Goal: Information Seeking & Learning: Learn about a topic

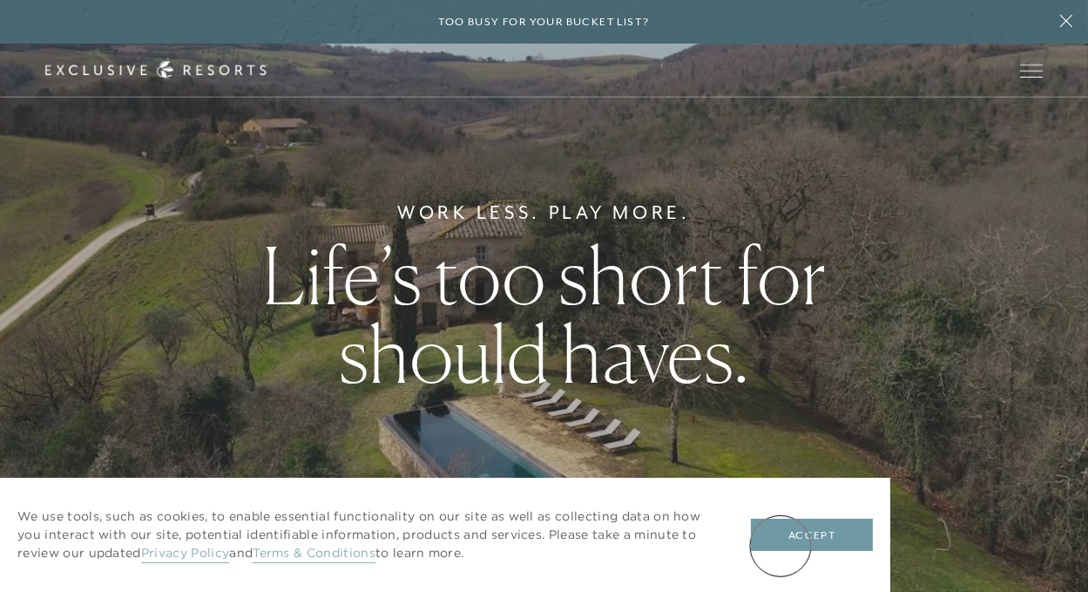
click at [788, 545] on button "Accept" at bounding box center [812, 534] width 122 height 33
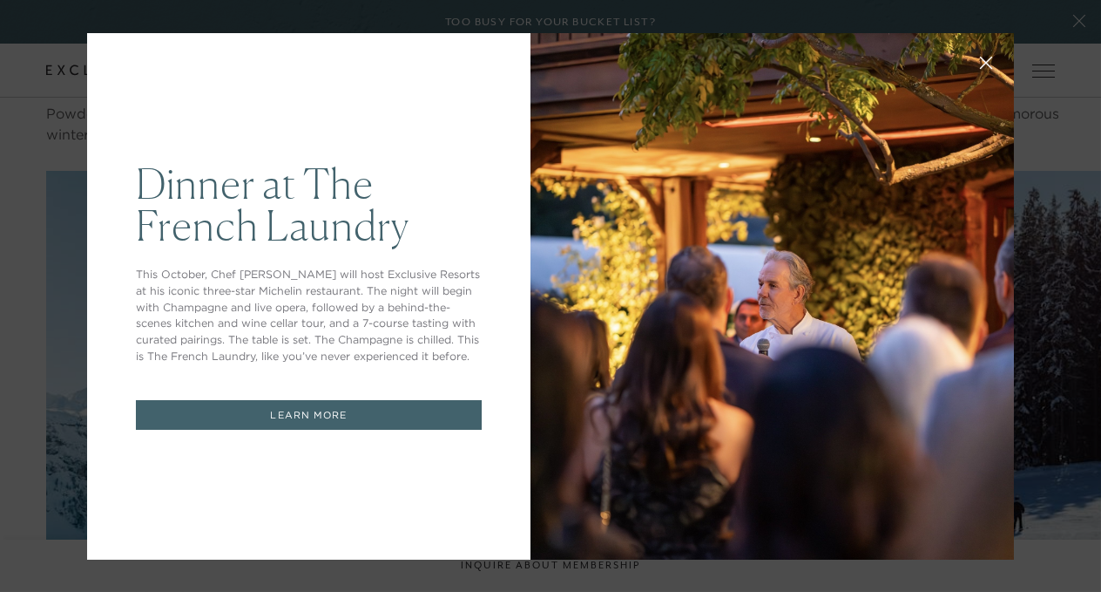
click at [980, 58] on icon at bounding box center [986, 62] width 13 height 13
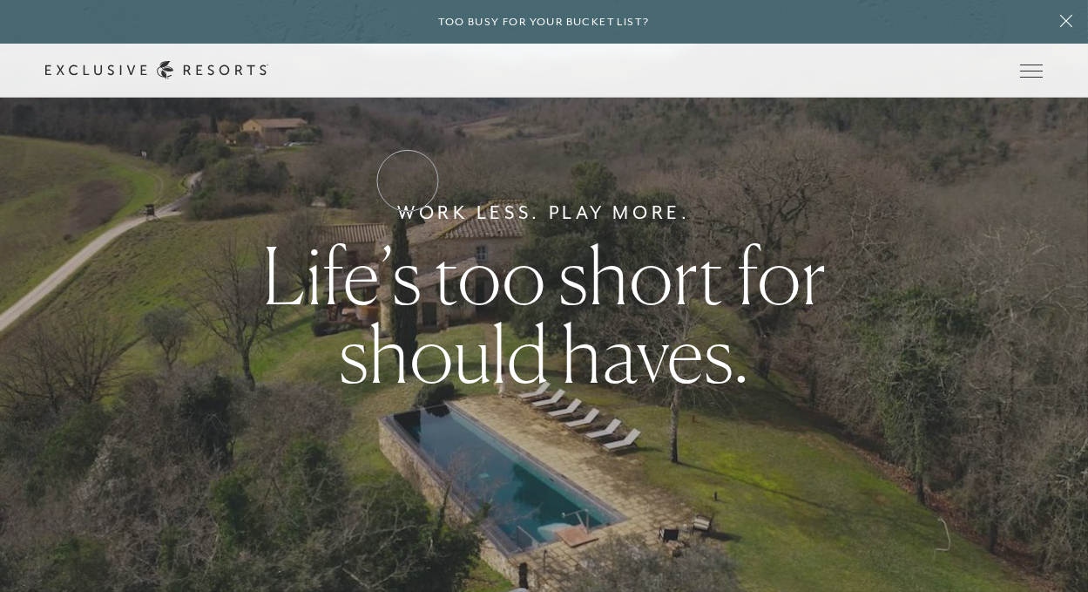
click at [0, 0] on link "Residence Collection" at bounding box center [0, 0] width 0 height 0
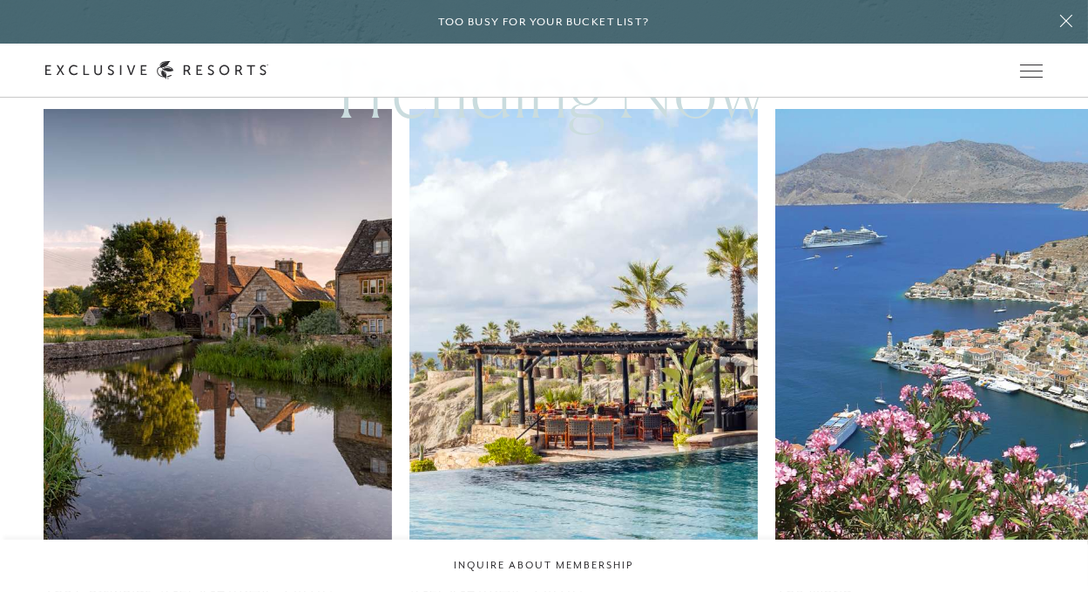
scroll to position [978, 0]
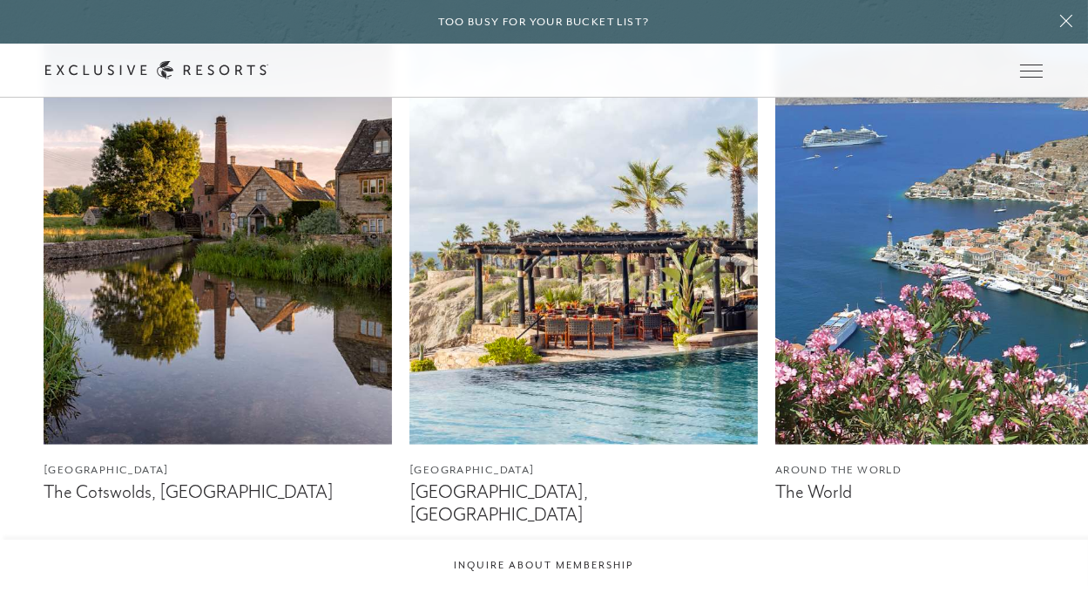
click at [571, 378] on img at bounding box center [584, 227] width 349 height 436
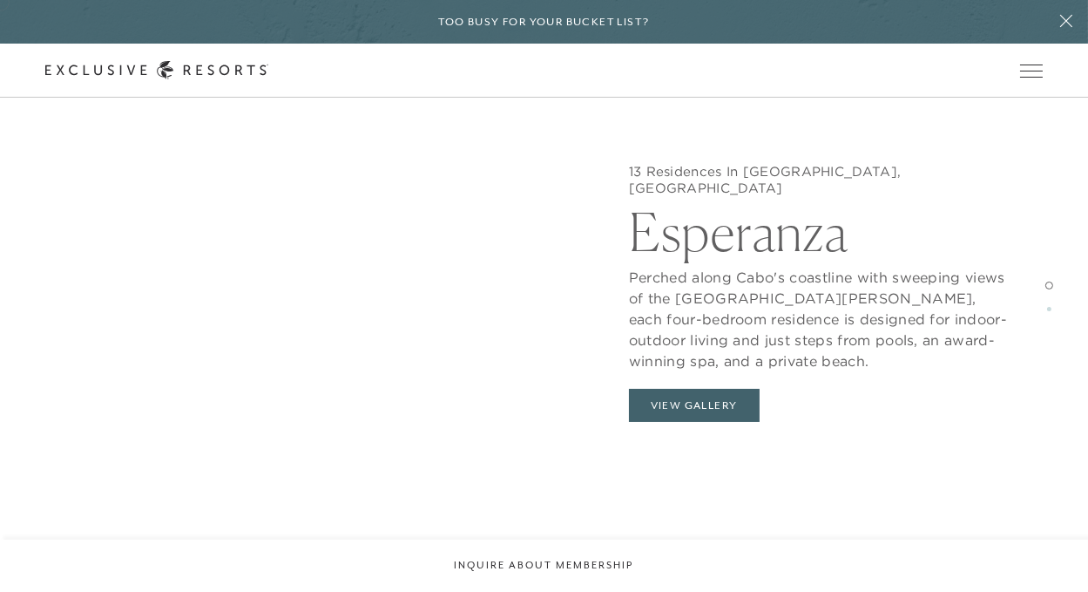
scroll to position [1789, 0]
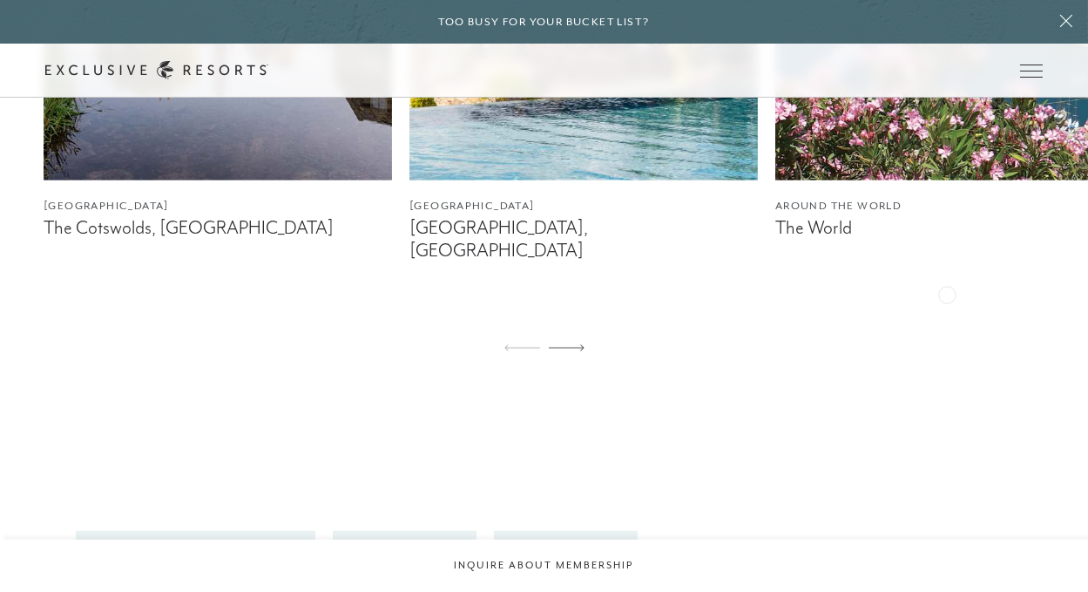
scroll to position [1242, 0]
click at [576, 343] on icon at bounding box center [567, 346] width 36 height 7
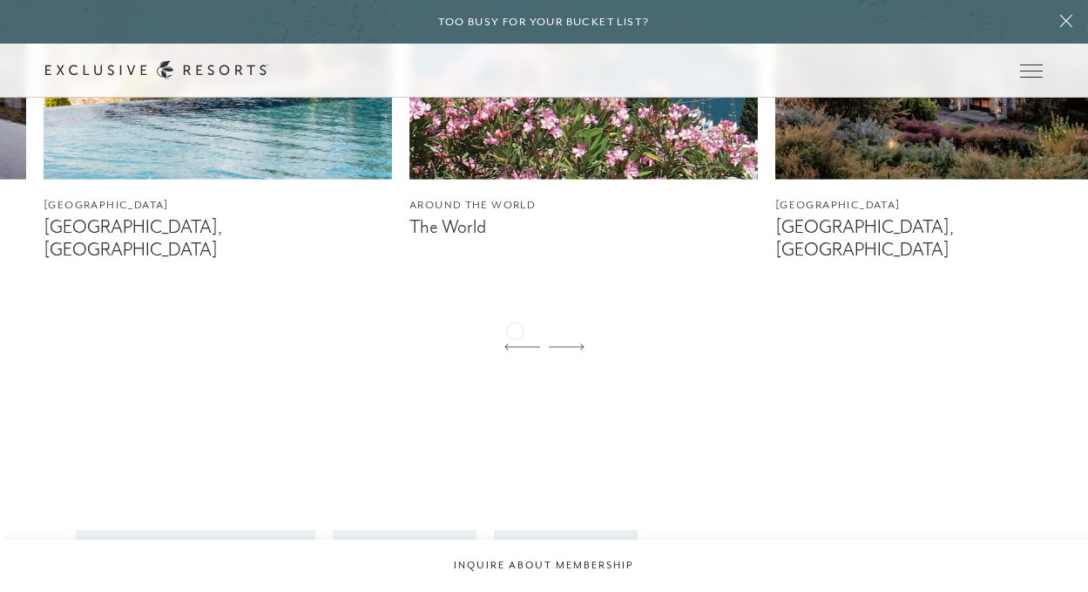
click at [515, 328] on div at bounding box center [522, 348] width 36 height 42
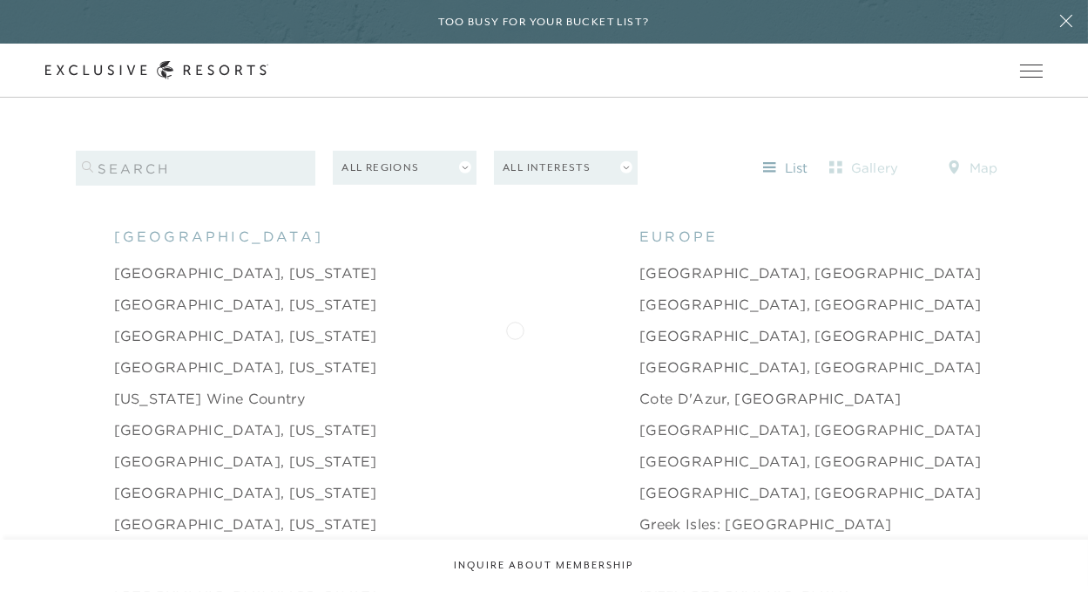
scroll to position [1622, 0]
click at [189, 324] on link "[GEOGRAPHIC_DATA], [US_STATE]" at bounding box center [245, 334] width 263 height 21
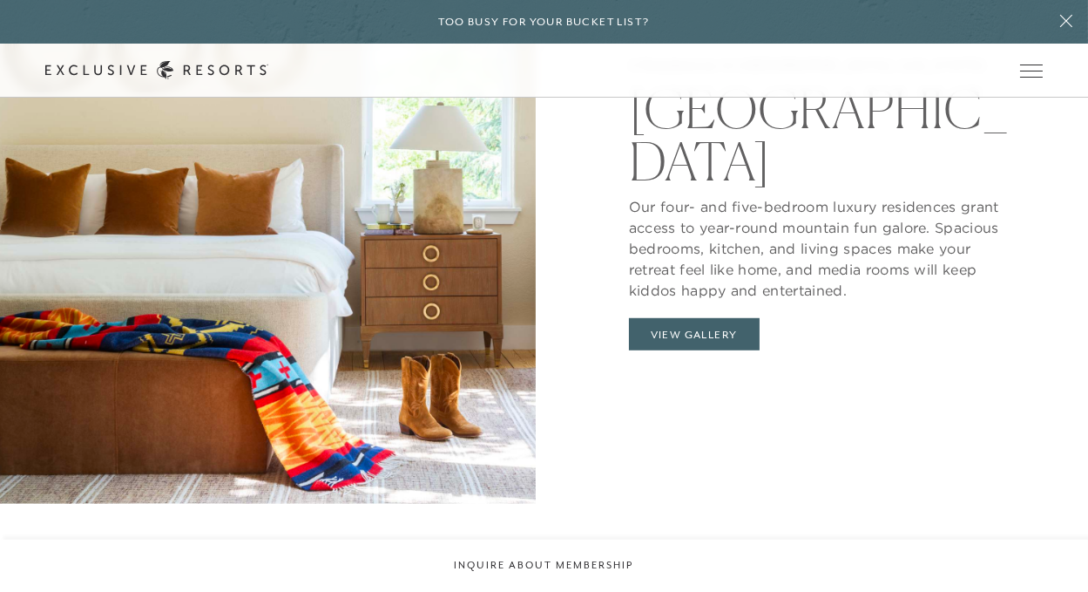
scroll to position [1343, 0]
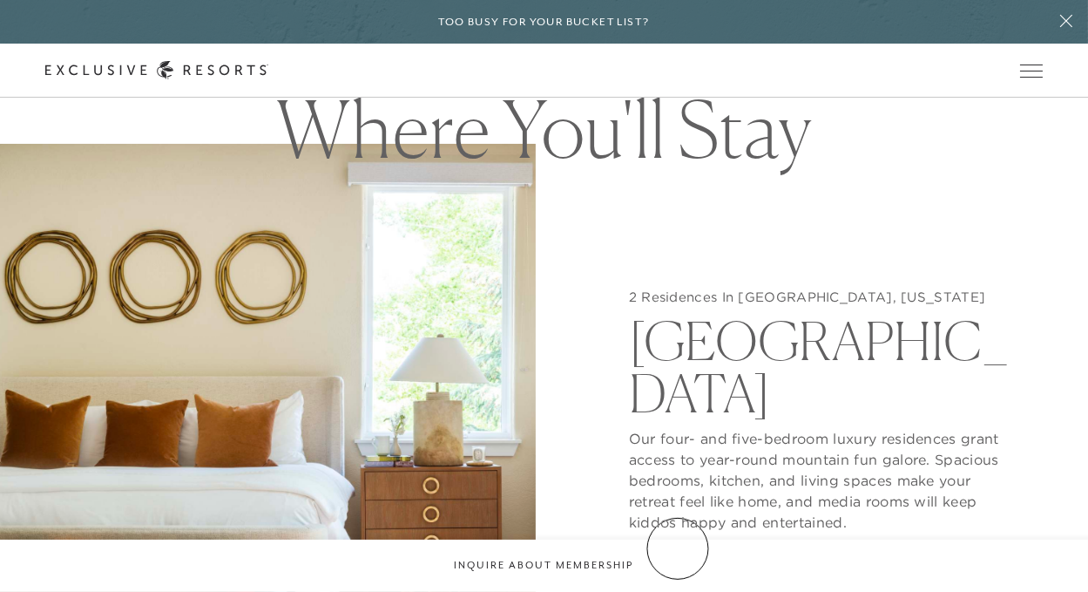
click at [679, 550] on button "View Gallery" at bounding box center [694, 566] width 131 height 33
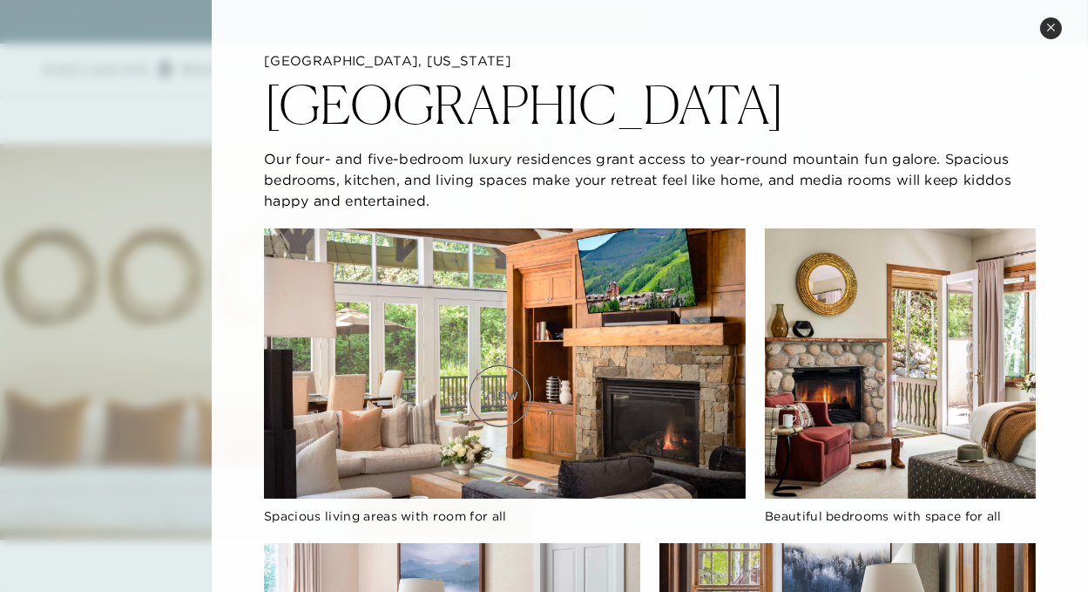
click at [500, 396] on img at bounding box center [505, 363] width 482 height 271
click at [417, 410] on img at bounding box center [505, 363] width 482 height 271
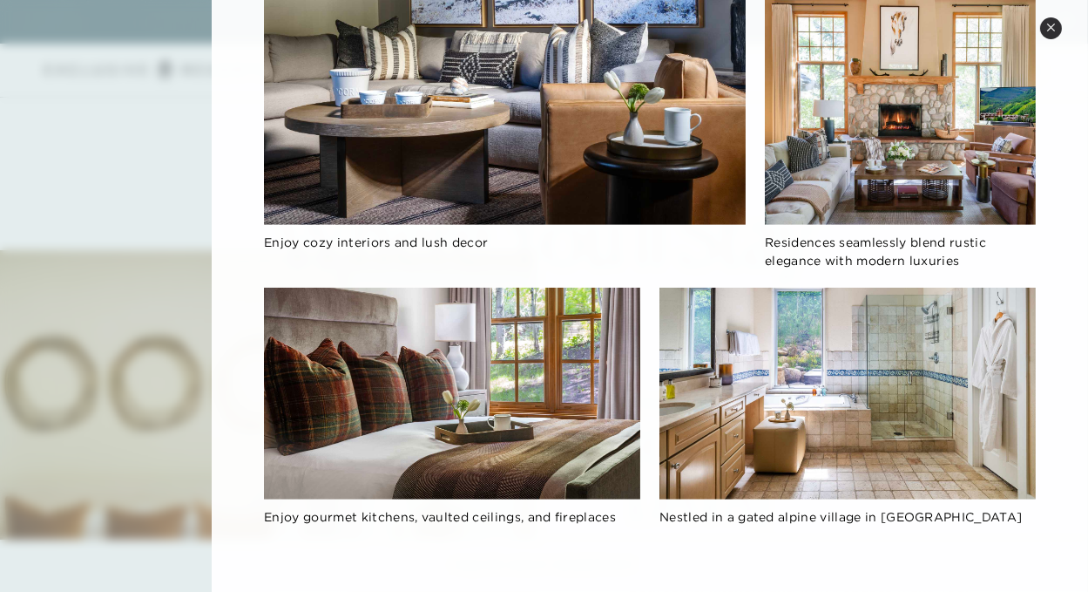
scroll to position [1215, 0]
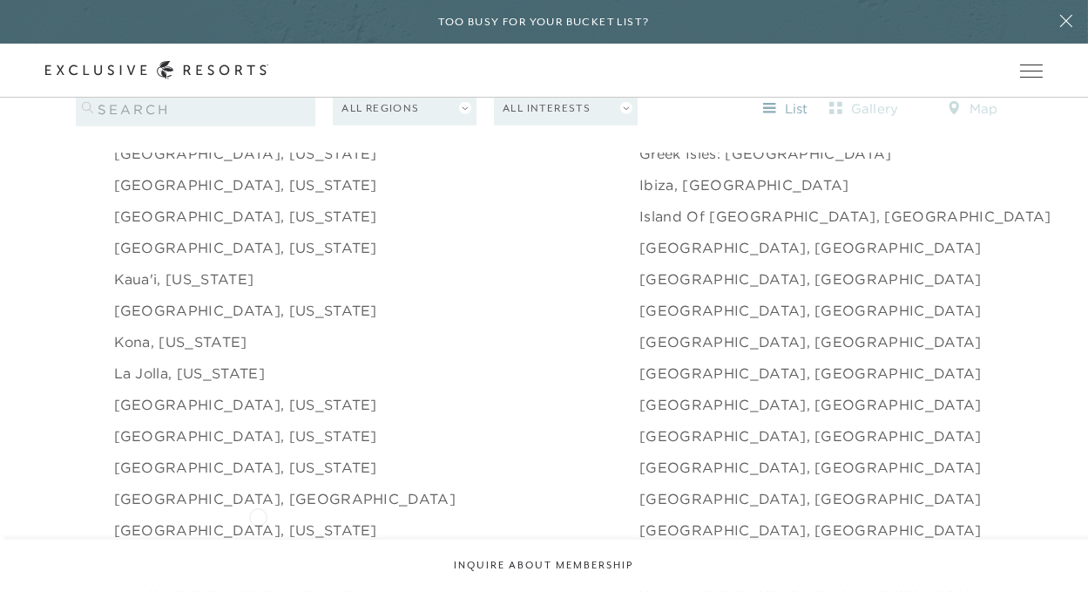
scroll to position [2024, 0]
click at [149, 362] on link "La Jolla, [US_STATE]" at bounding box center [189, 372] width 151 height 21
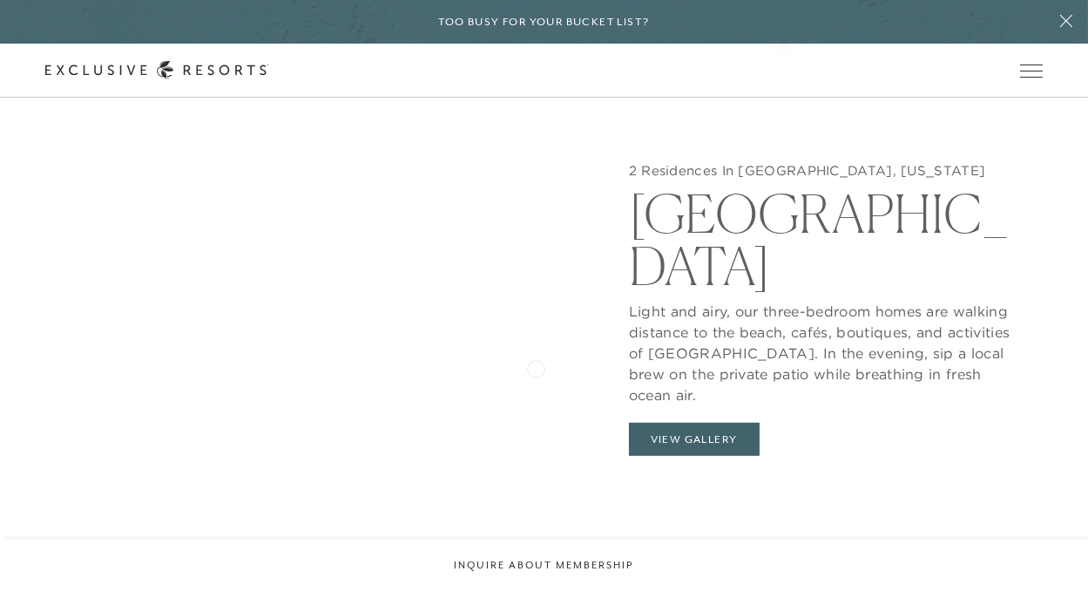
scroll to position [1432, 0]
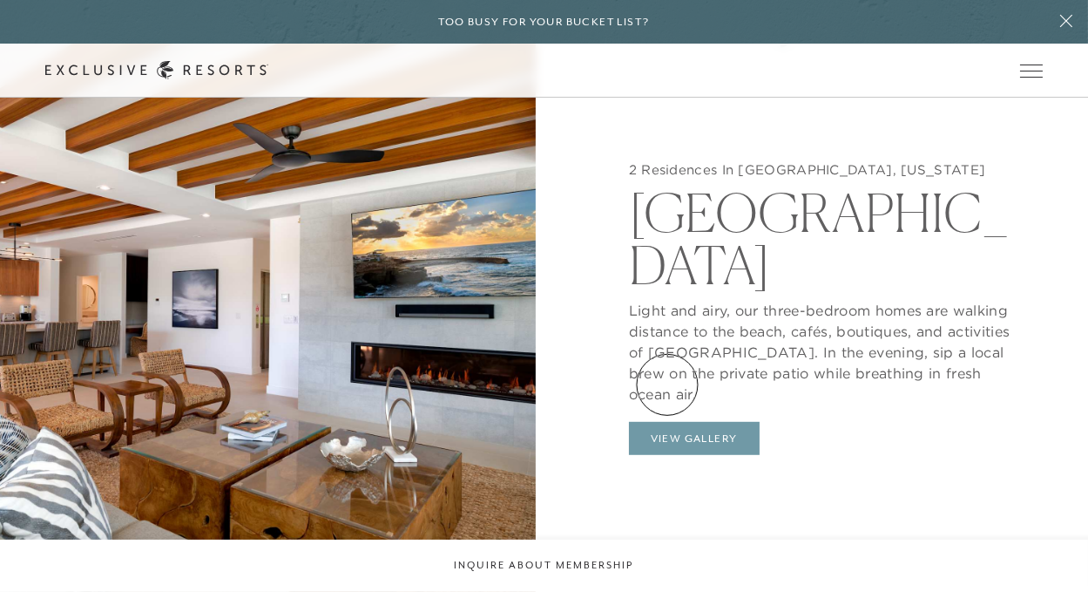
click at [667, 422] on button "View Gallery" at bounding box center [694, 438] width 131 height 33
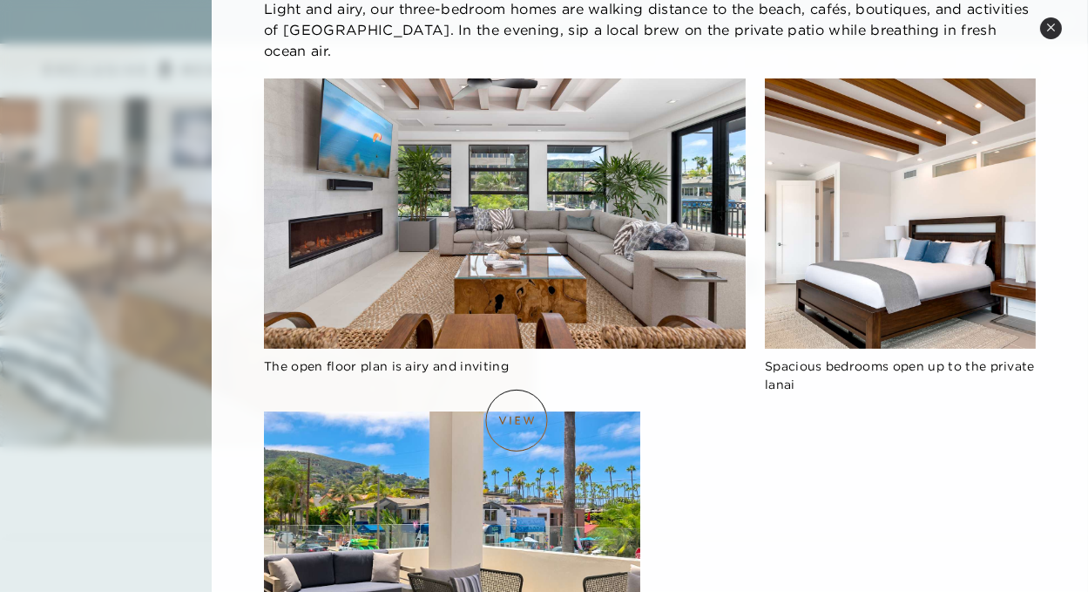
scroll to position [0, 0]
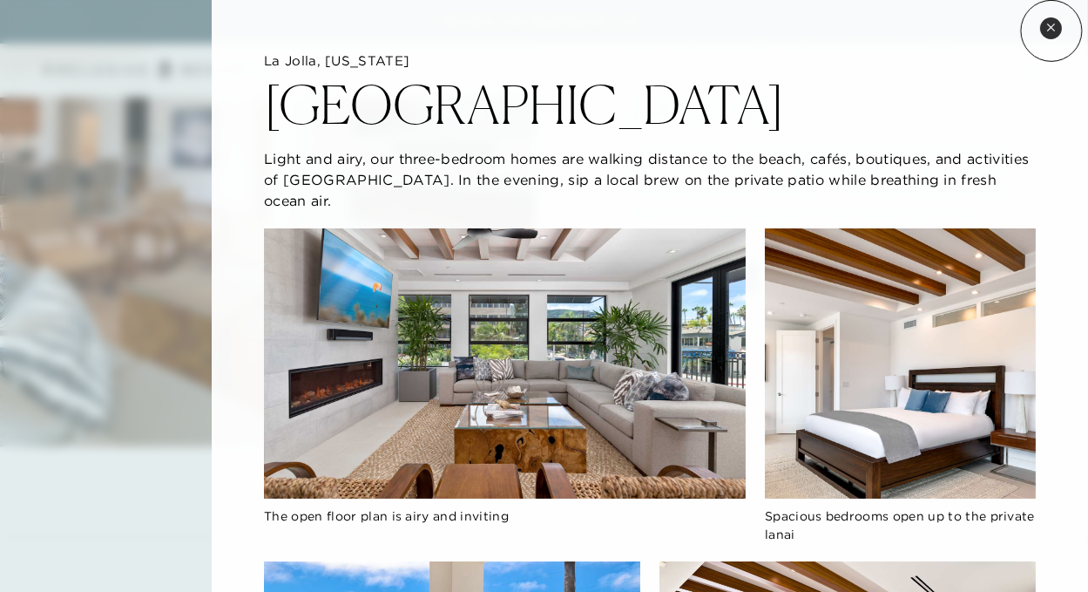
click at [1052, 30] on icon at bounding box center [1051, 28] width 10 height 10
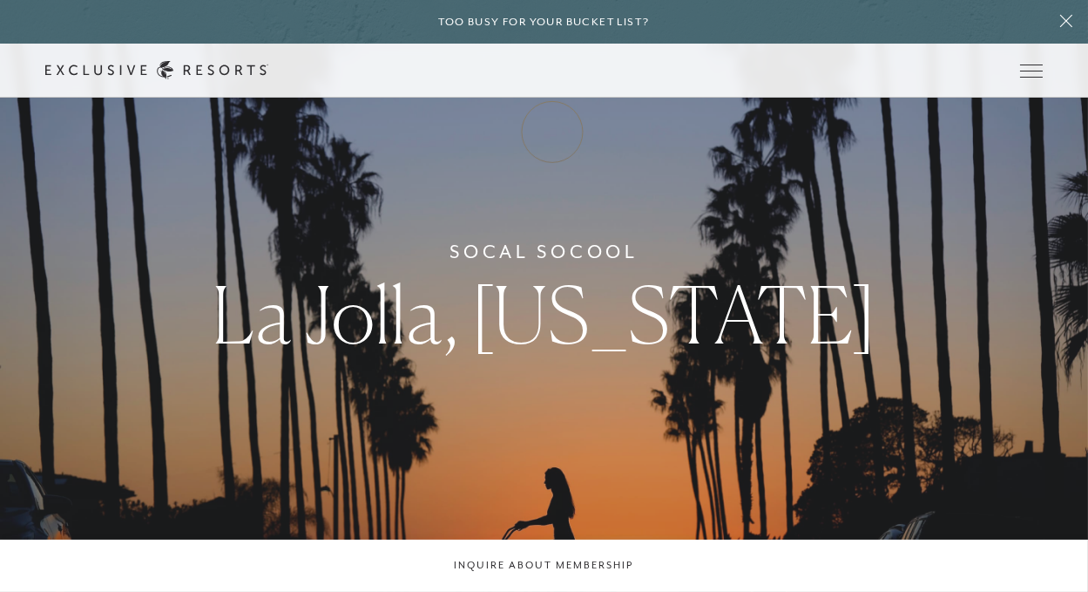
click at [0, 0] on link "Membership" at bounding box center [0, 0] width 0 height 0
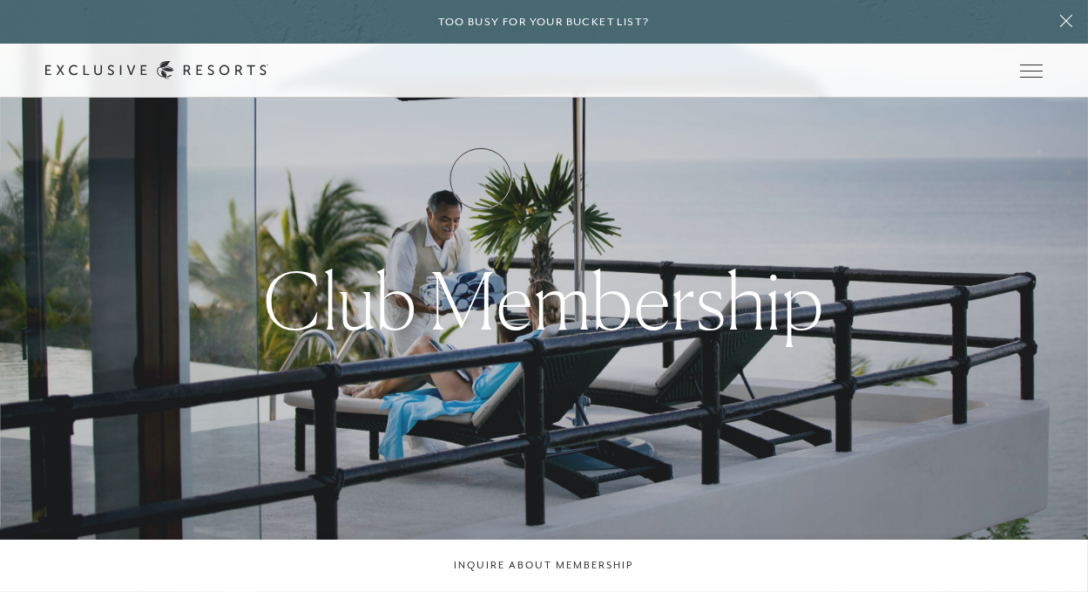
click at [0, 0] on link "How it works" at bounding box center [0, 0] width 0 height 0
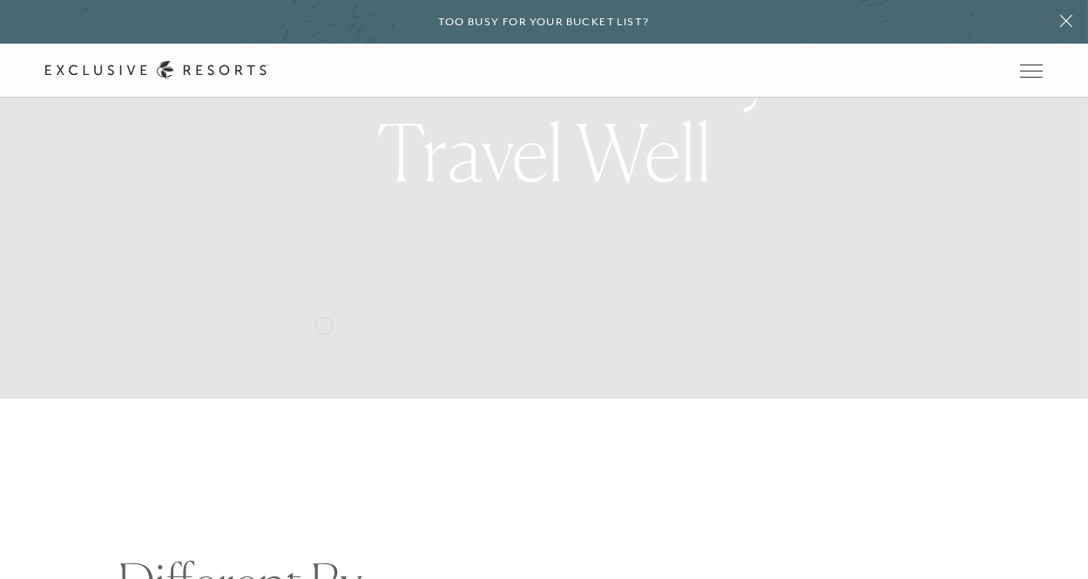
scroll to position [0, 9]
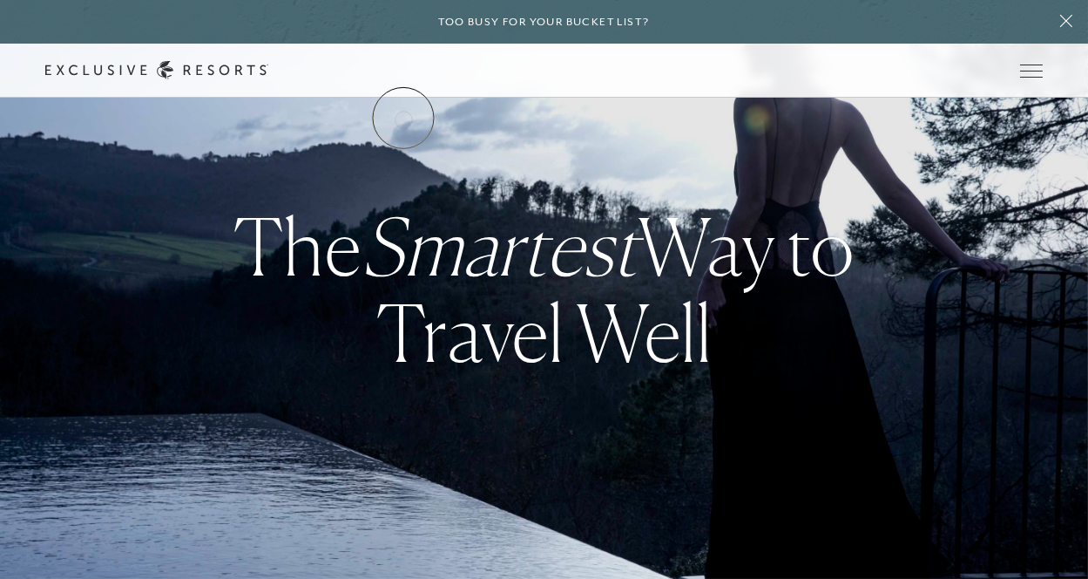
click at [0, 0] on link "The Collection" at bounding box center [0, 0] width 0 height 0
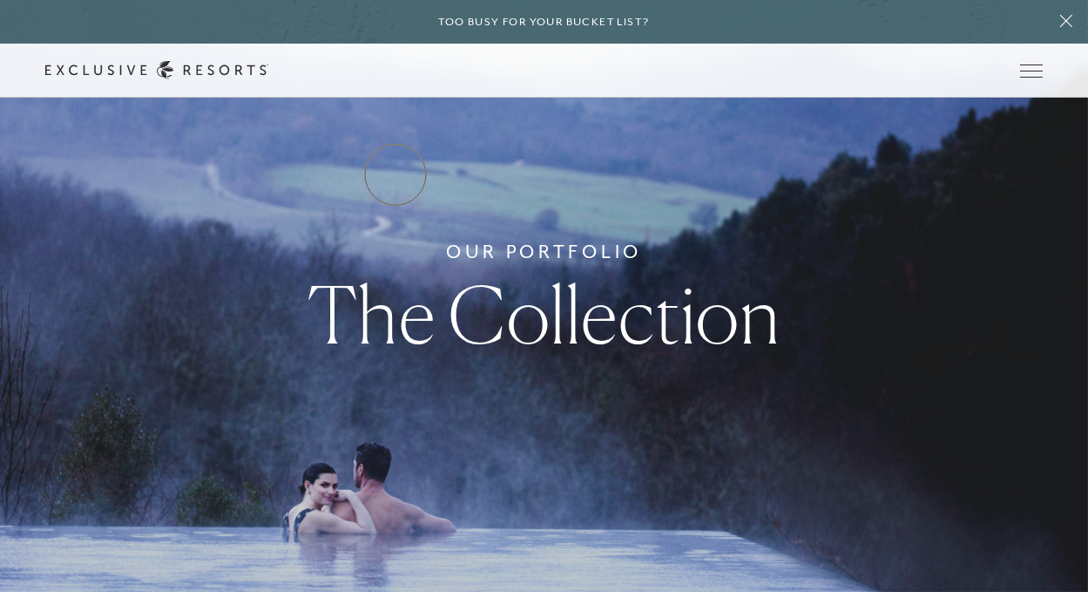
click at [0, 0] on link "Residence Collection" at bounding box center [0, 0] width 0 height 0
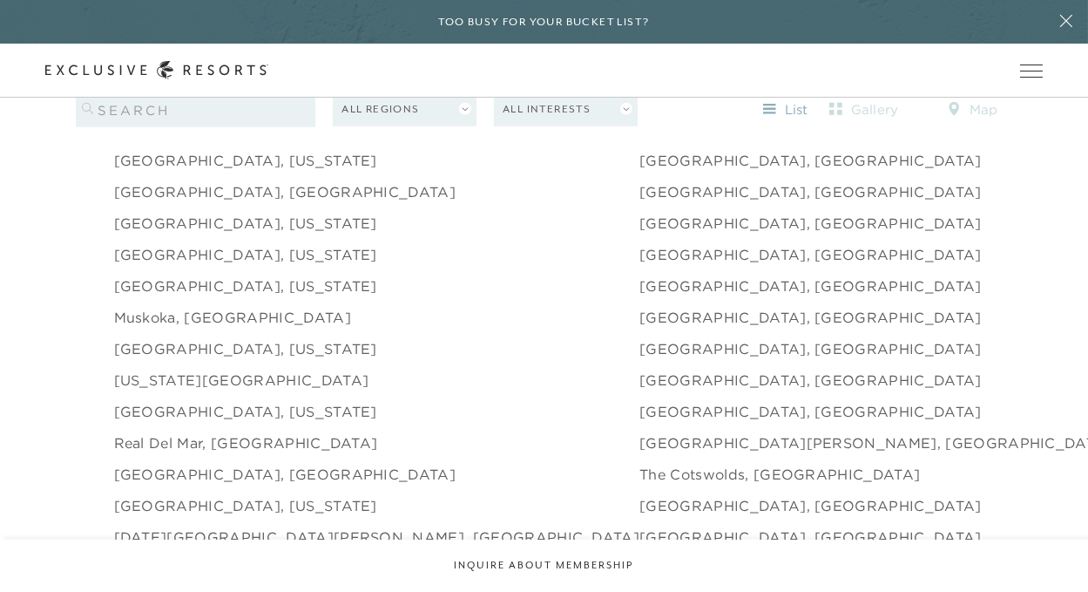
scroll to position [2339, 0]
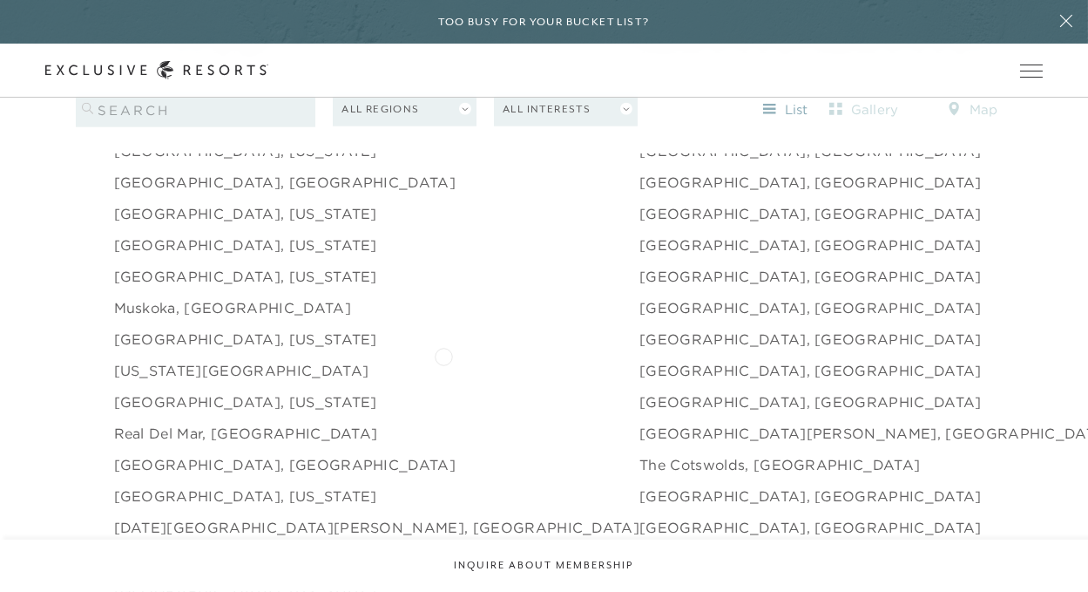
click at [640, 360] on link "[GEOGRAPHIC_DATA], [GEOGRAPHIC_DATA]" at bounding box center [811, 370] width 342 height 21
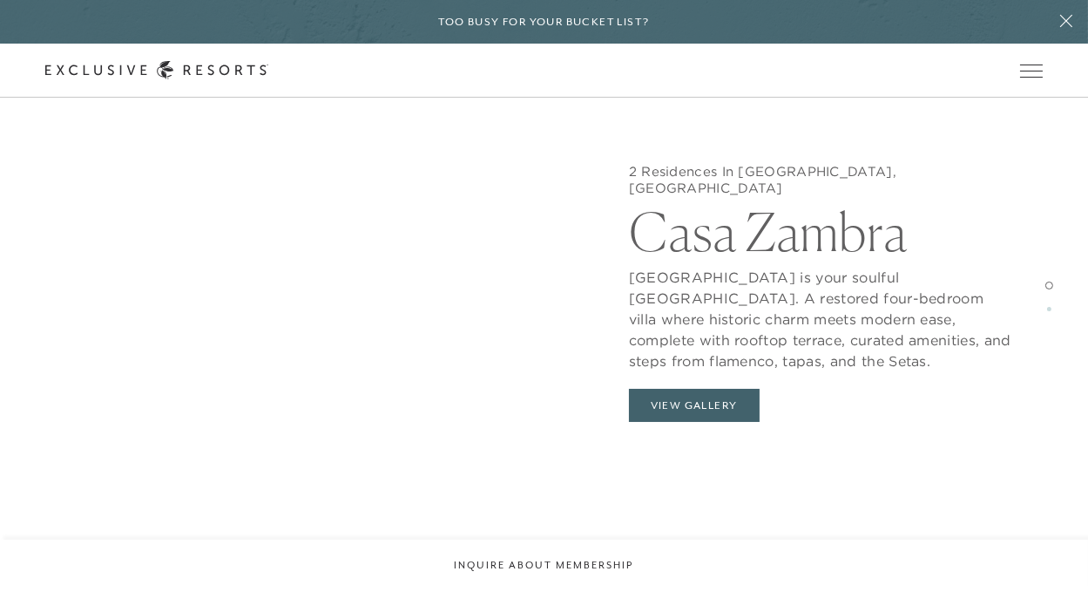
scroll to position [1480, 0]
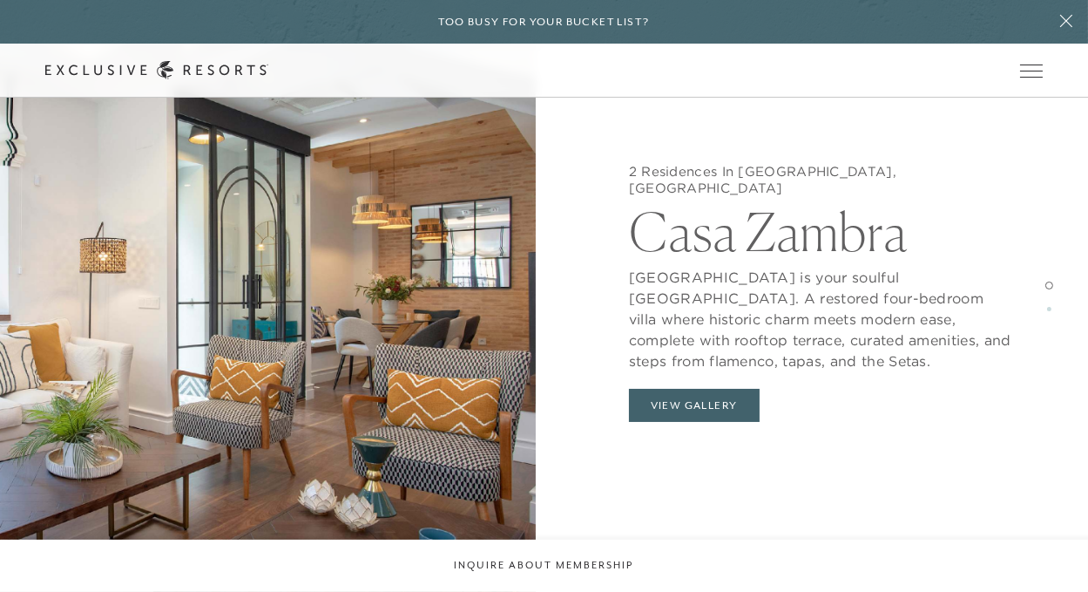
click at [346, 423] on img at bounding box center [268, 296] width 536 height 592
click at [694, 391] on button "View Gallery" at bounding box center [694, 405] width 131 height 33
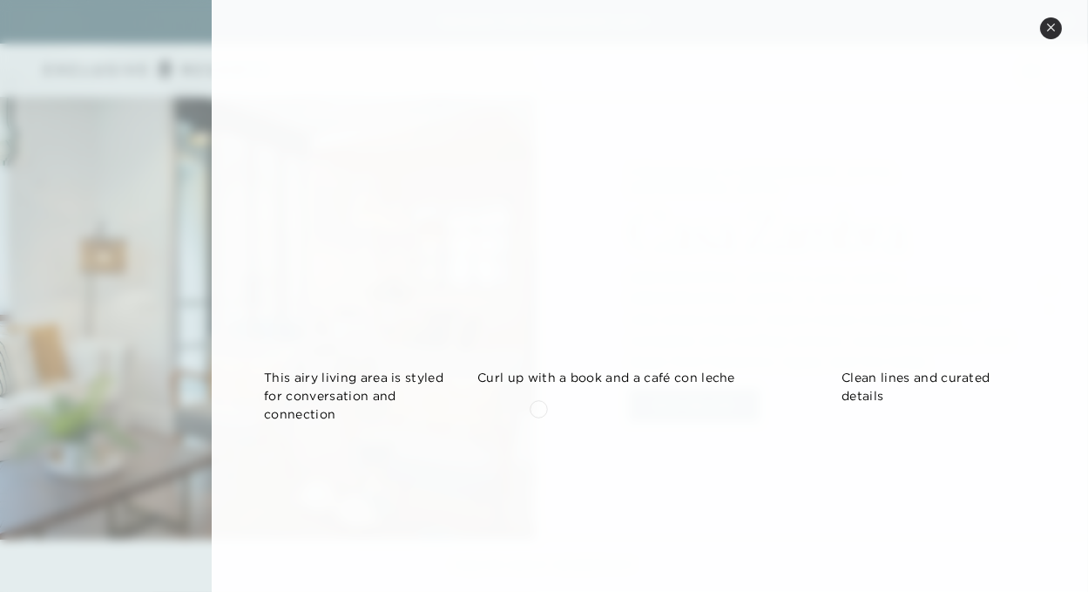
scroll to position [596, 0]
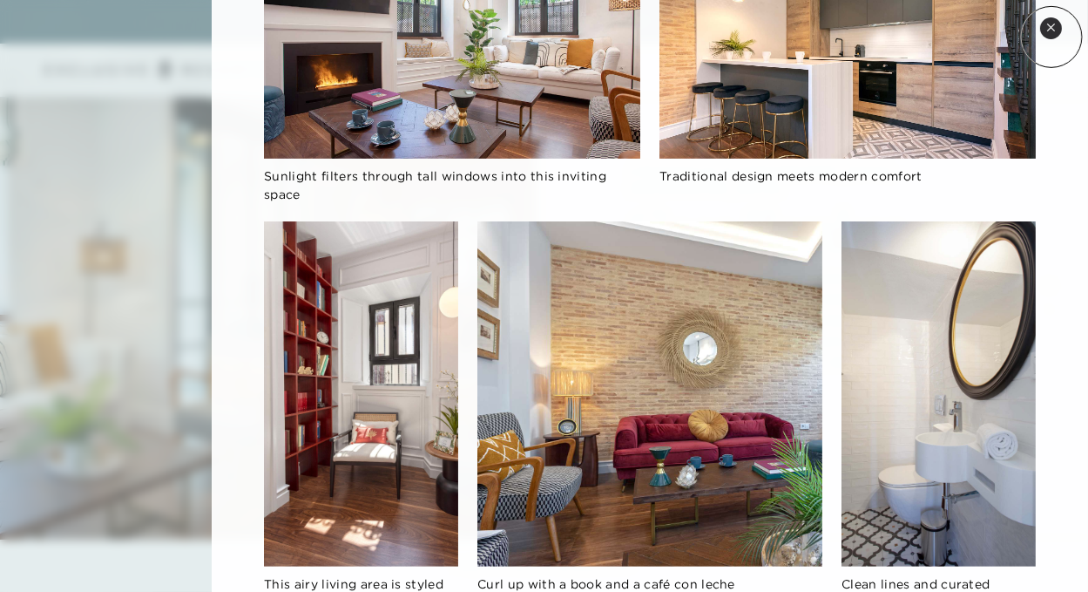
click at [1052, 37] on button "Close quickview" at bounding box center [1051, 28] width 22 height 22
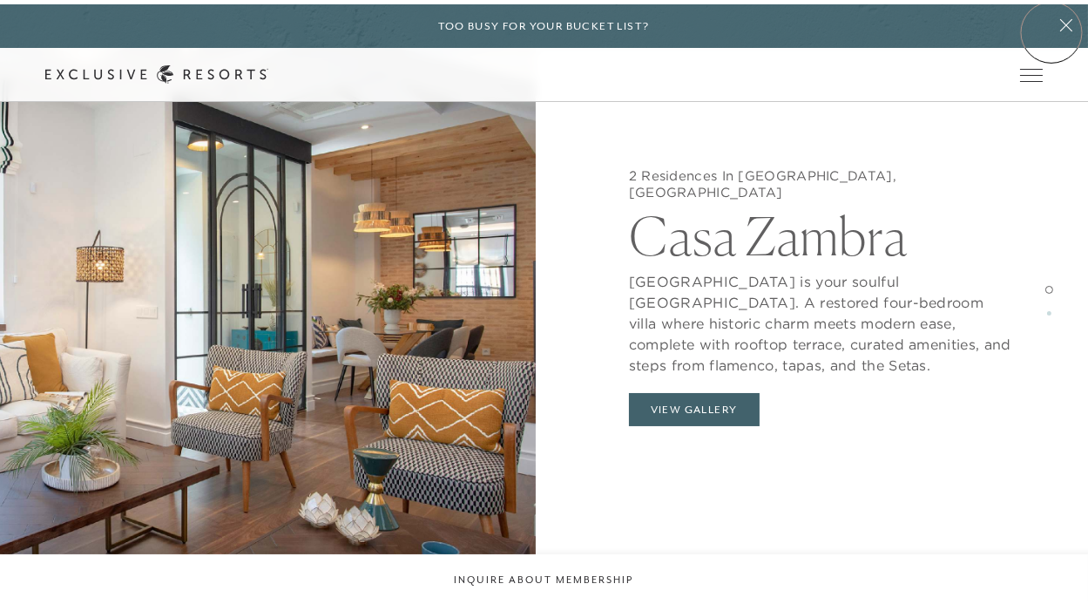
scroll to position [1499, 0]
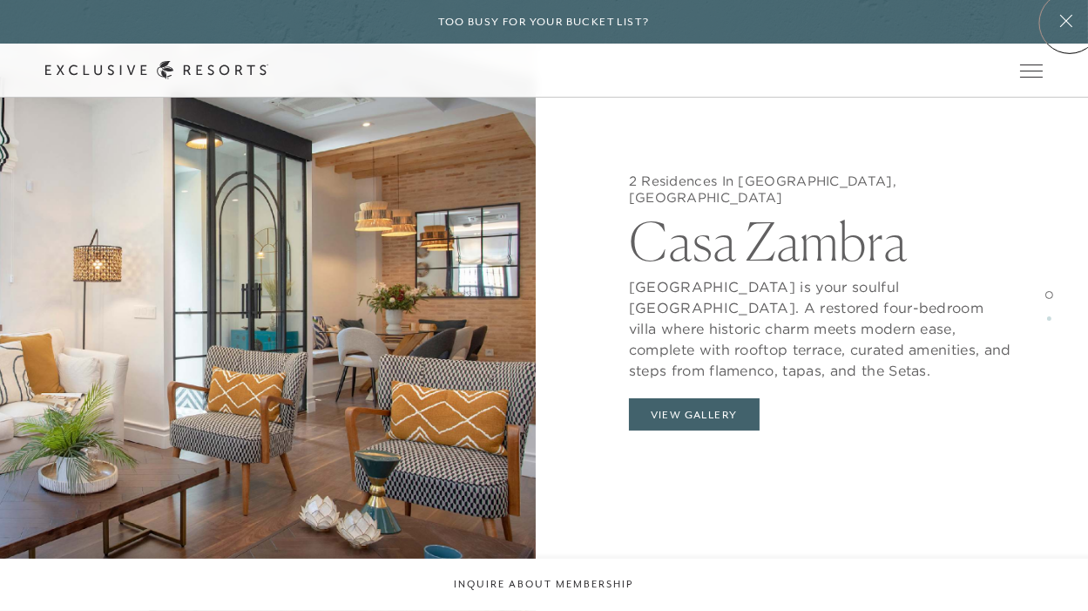
click at [1070, 23] on icon at bounding box center [1066, 21] width 33 height 14
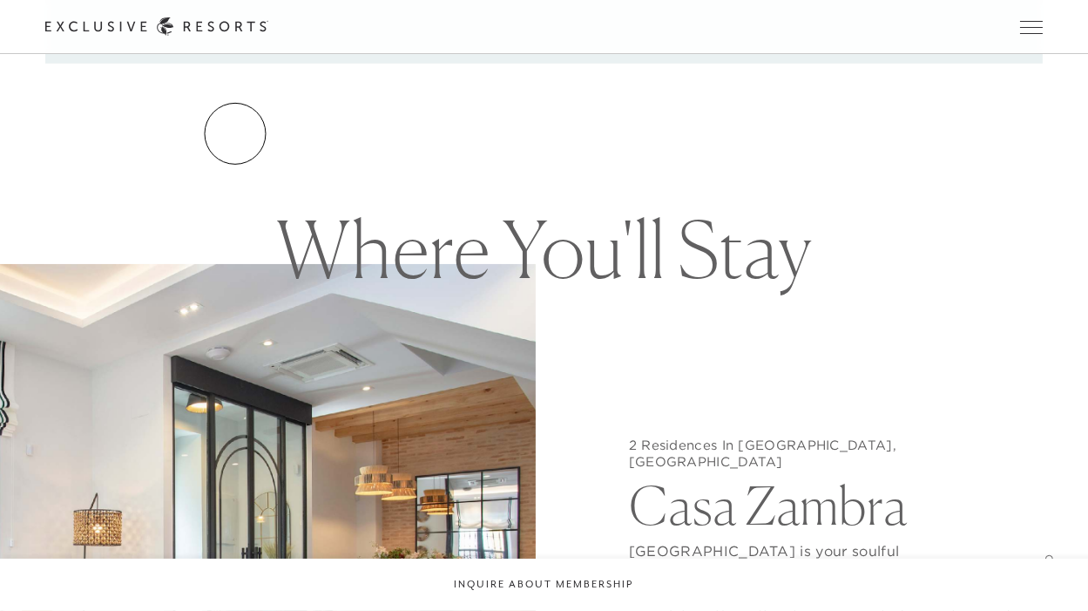
scroll to position [1213, 0]
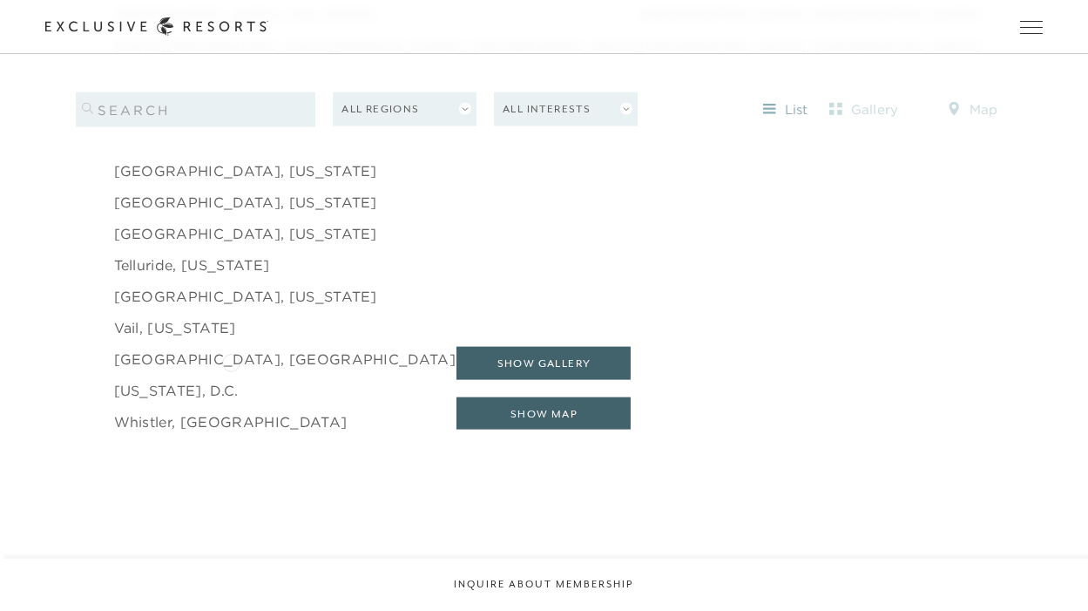
scroll to position [2841, 0]
click at [190, 348] on link "[GEOGRAPHIC_DATA], [GEOGRAPHIC_DATA]" at bounding box center [285, 358] width 342 height 21
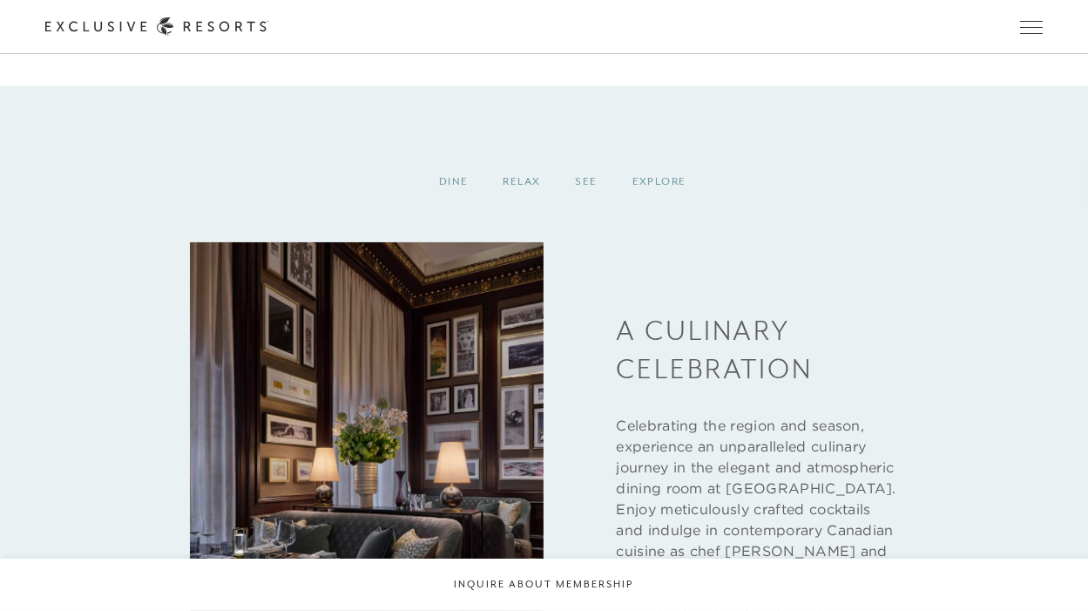
scroll to position [1999, 0]
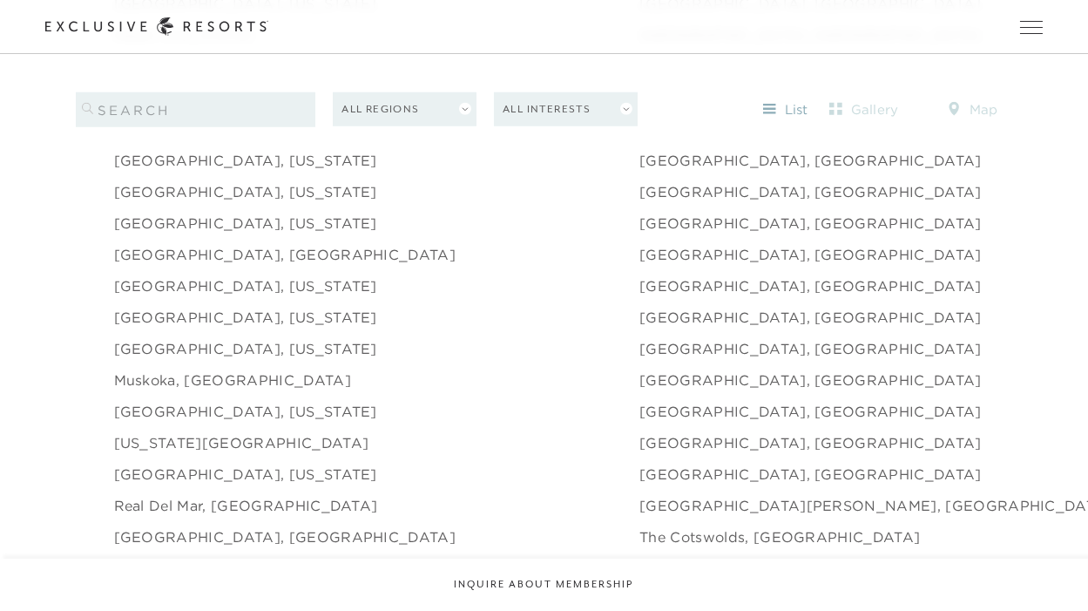
scroll to position [2284, 0]
click at [640, 309] on link "[GEOGRAPHIC_DATA], [GEOGRAPHIC_DATA]" at bounding box center [811, 319] width 342 height 21
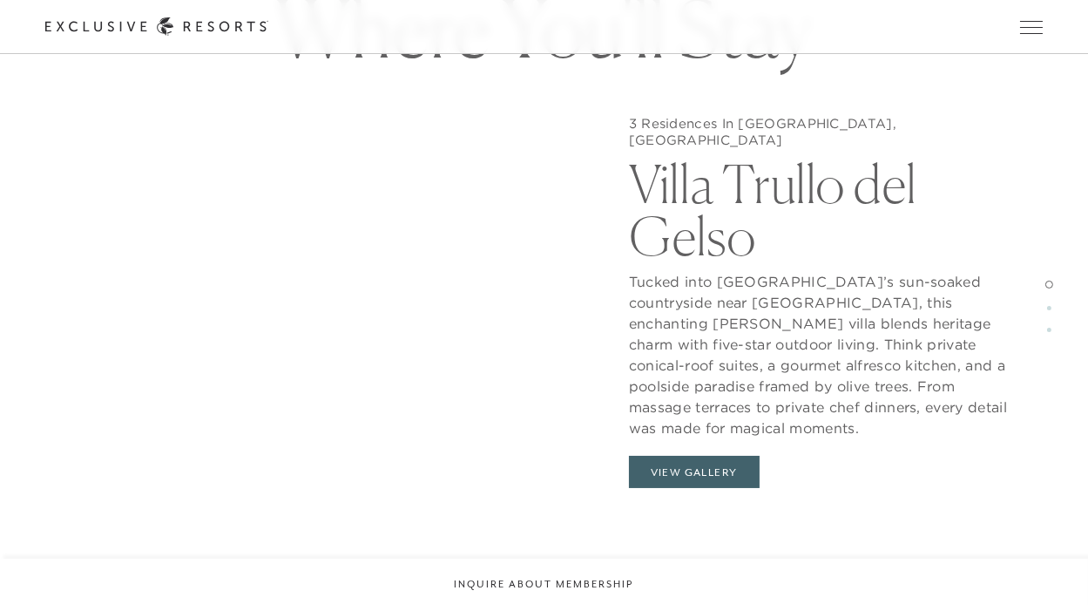
scroll to position [1523, 0]
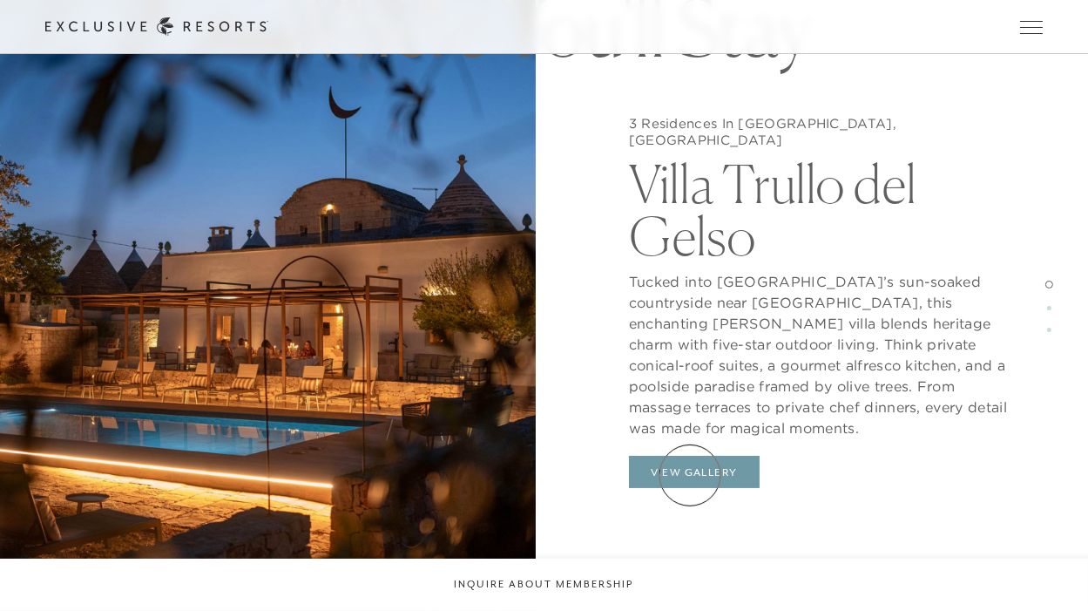
click at [690, 475] on button "View Gallery" at bounding box center [694, 472] width 131 height 33
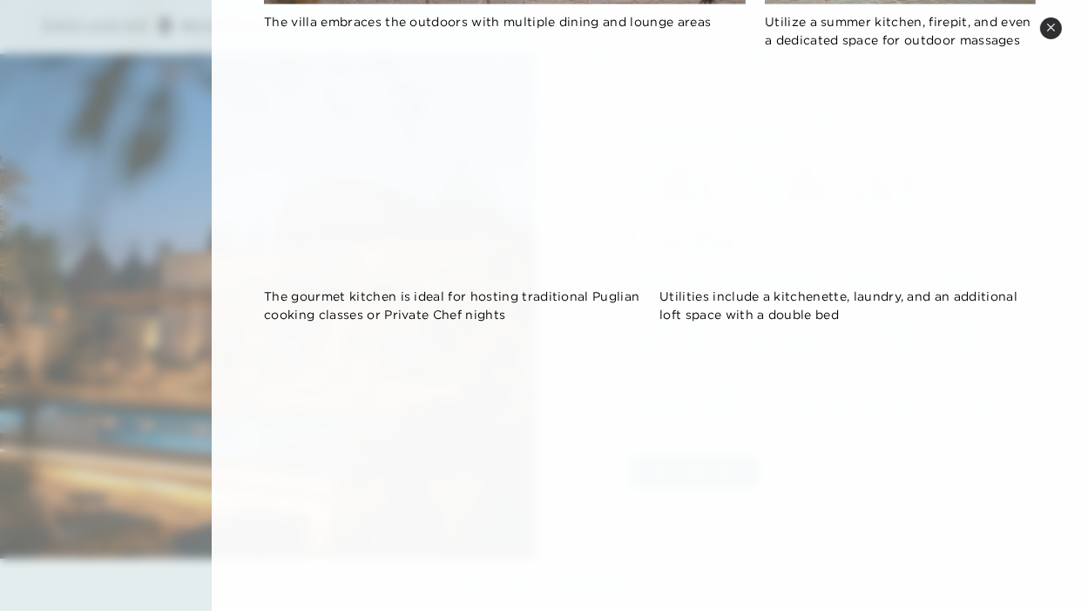
scroll to position [1734, 0]
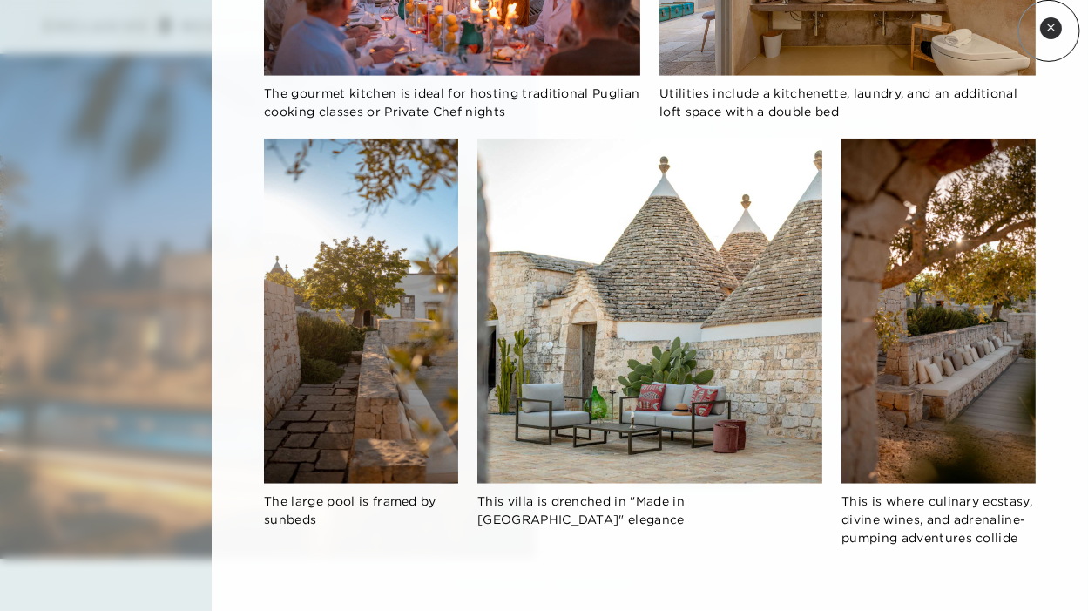
click at [1049, 30] on icon at bounding box center [1051, 28] width 10 height 10
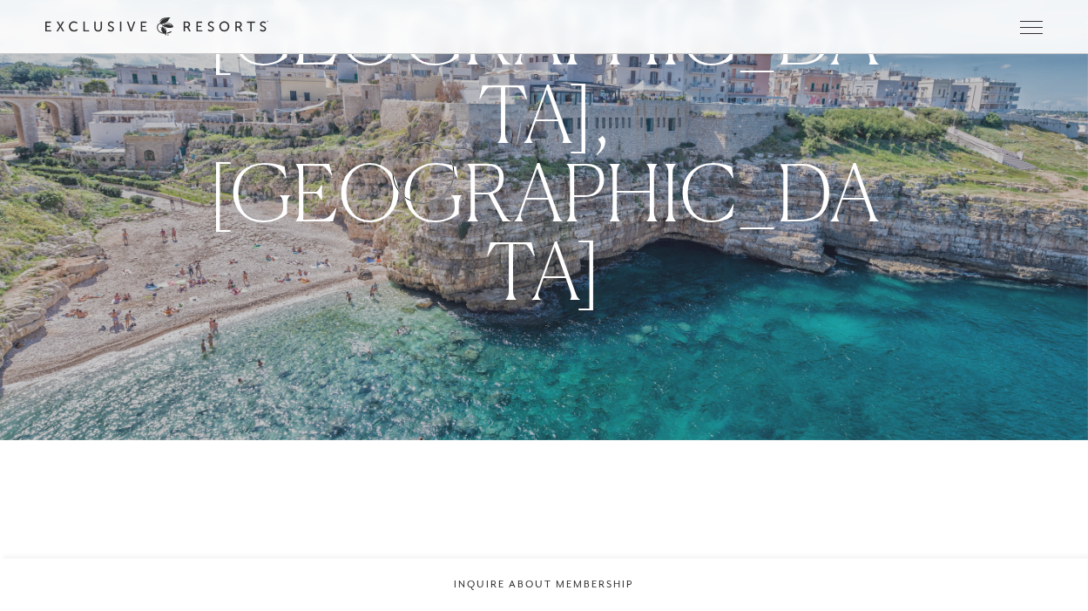
scroll to position [0, 0]
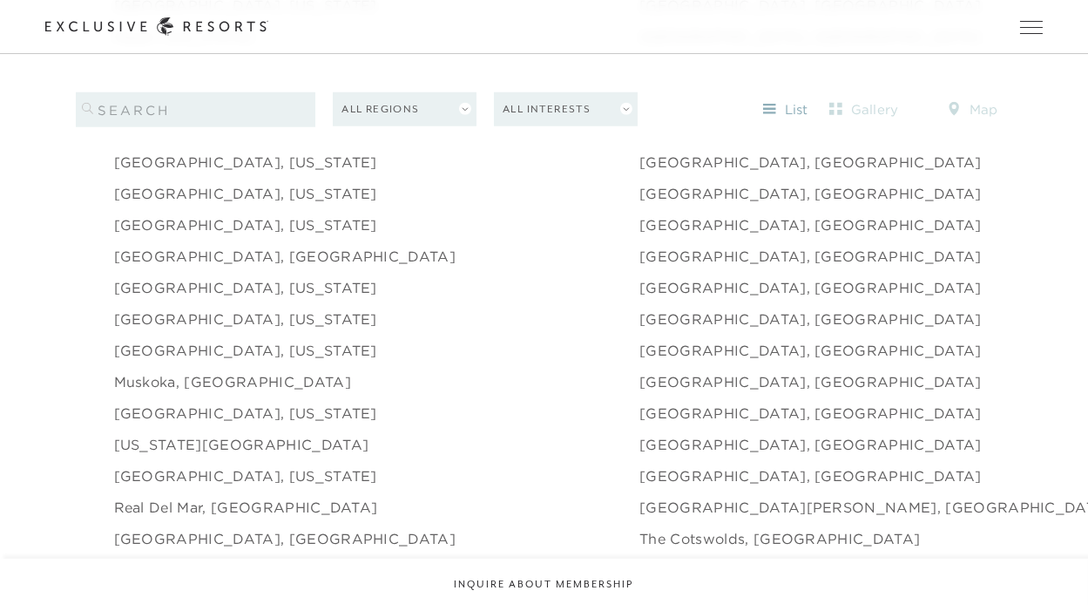
scroll to position [2284, 0]
click at [220, 466] on link "[GEOGRAPHIC_DATA], [US_STATE]" at bounding box center [245, 476] width 263 height 21
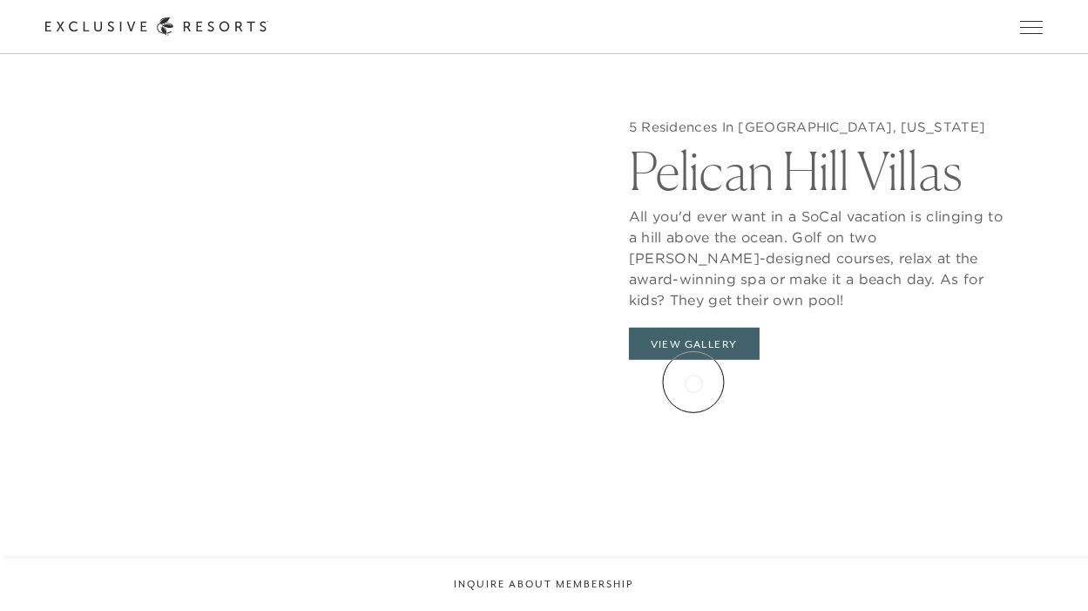
scroll to position [1571, 0]
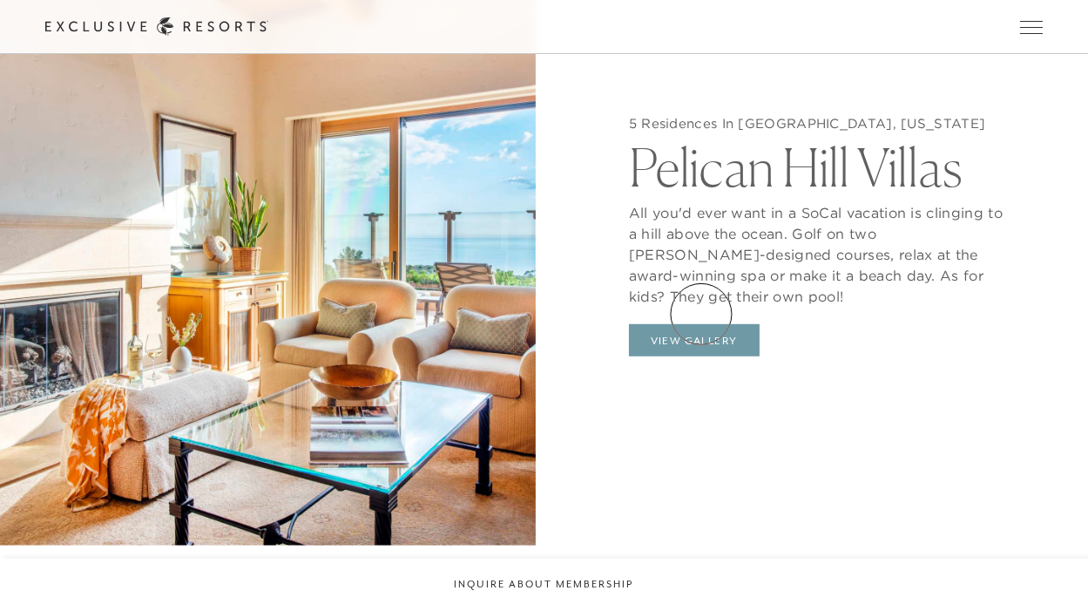
click at [701, 324] on button "View Gallery" at bounding box center [694, 340] width 131 height 33
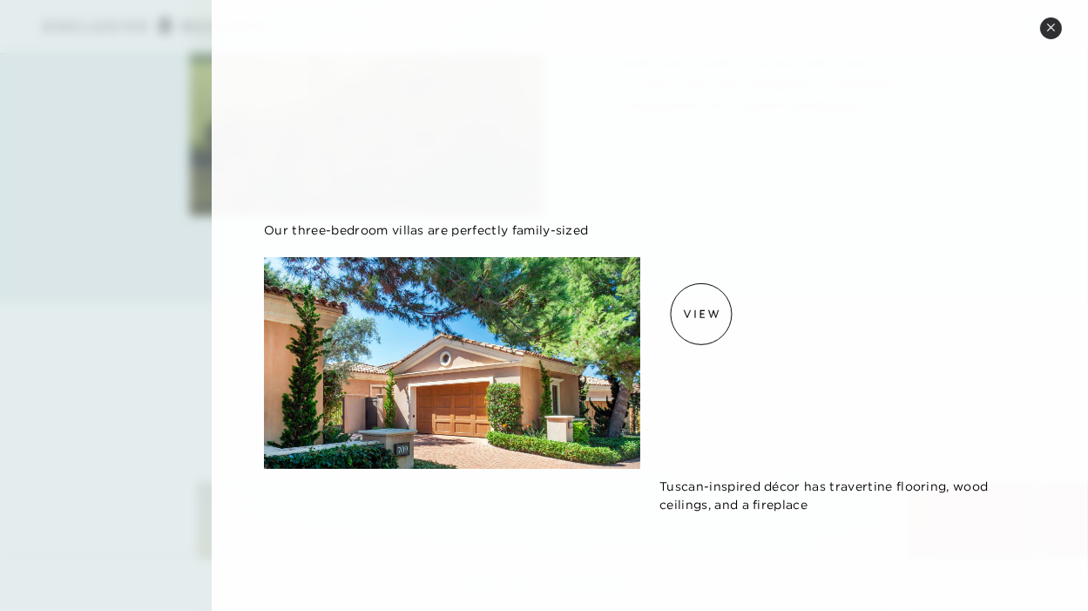
scroll to position [0, 0]
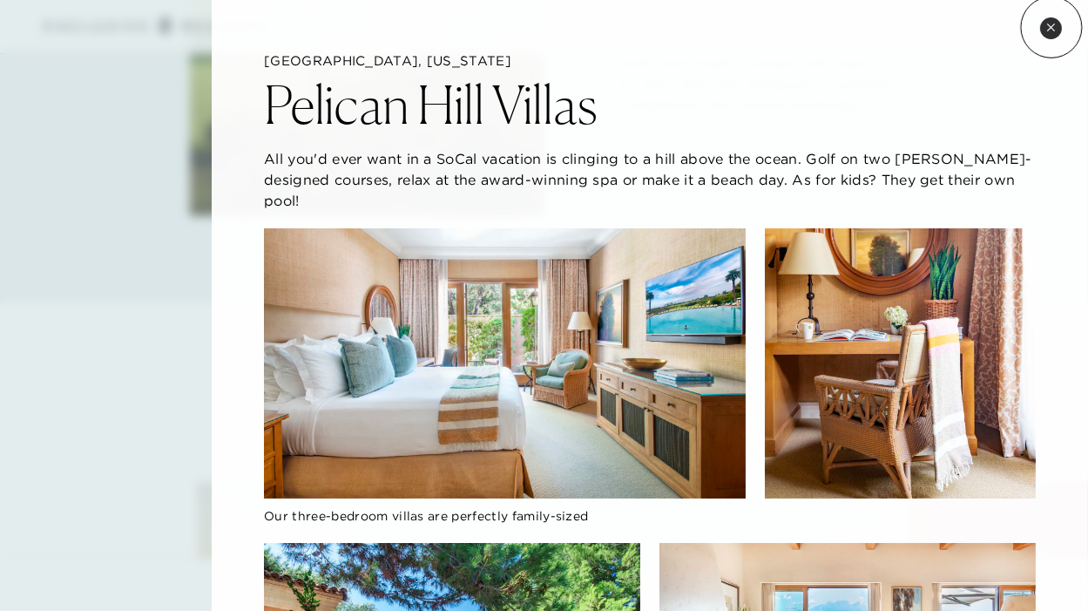
click at [1052, 27] on icon at bounding box center [1050, 27] width 7 height 7
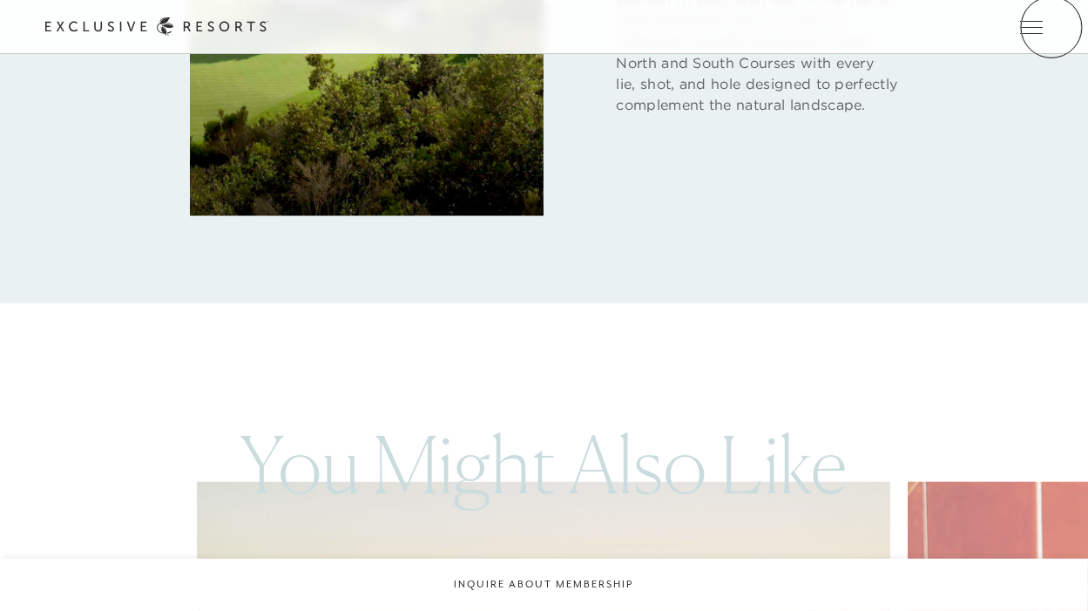
scroll to position [1588, 0]
